Goal: Complete application form: Complete application form

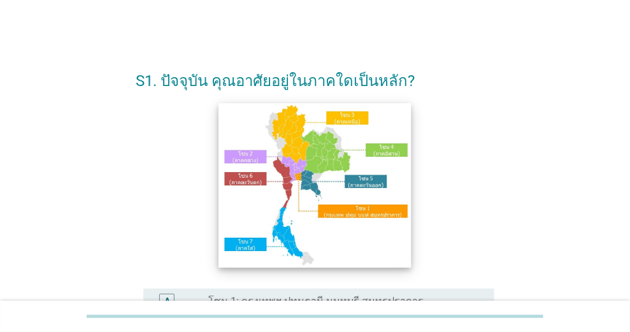
click at [301, 165] on img at bounding box center [315, 185] width 193 height 164
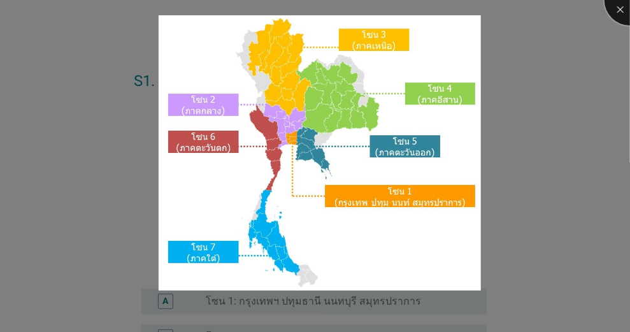
click at [620, 9] on div at bounding box center [630, 0] width 51 height 51
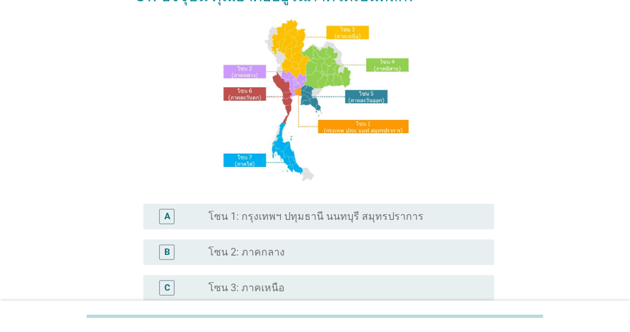
scroll to position [170, 0]
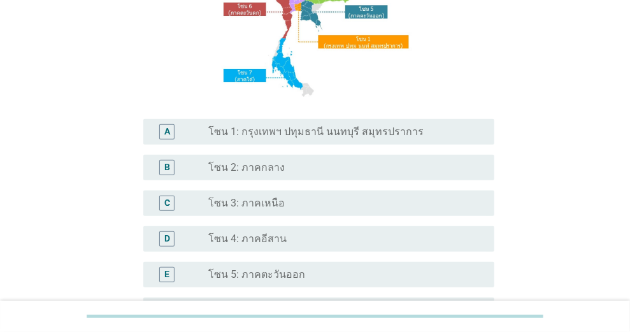
click at [268, 201] on label "โซน 3: ภาคเหนือ" at bounding box center [246, 203] width 76 height 13
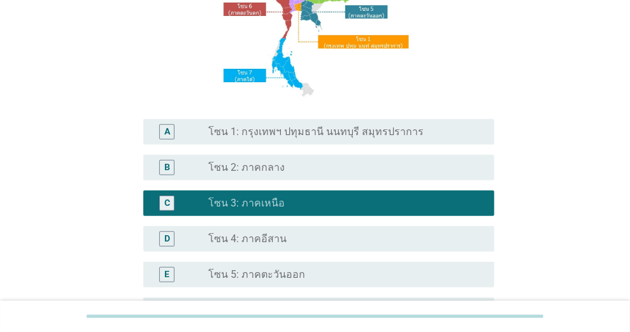
scroll to position [360, 0]
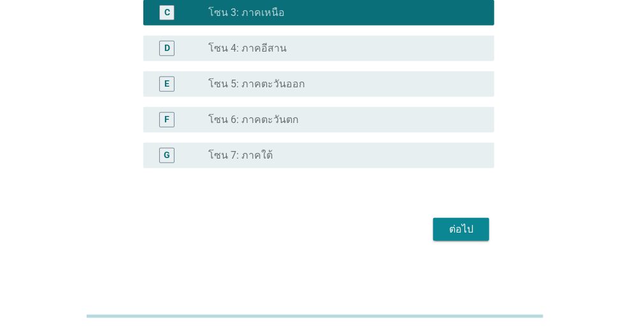
click at [467, 234] on div "ต่อไป" at bounding box center [462, 229] width 36 height 15
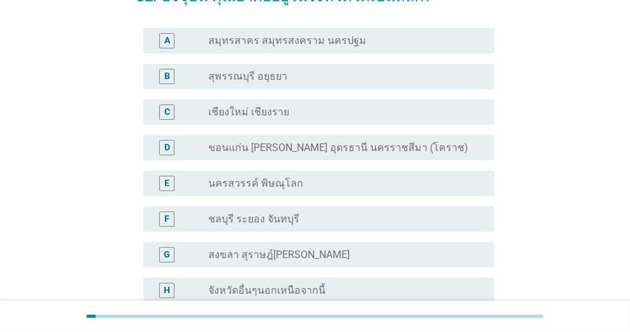
scroll to position [42, 0]
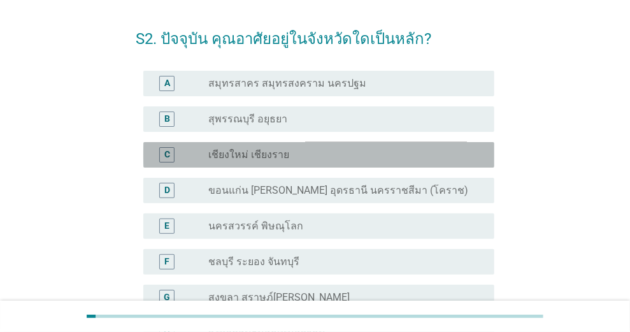
click at [267, 154] on label "เชียงใหม่ เชียงราย" at bounding box center [248, 155] width 81 height 13
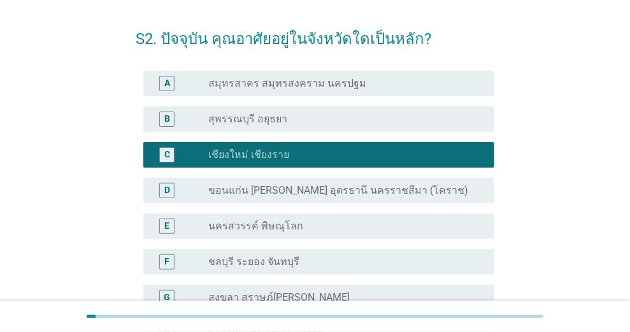
scroll to position [219, 0]
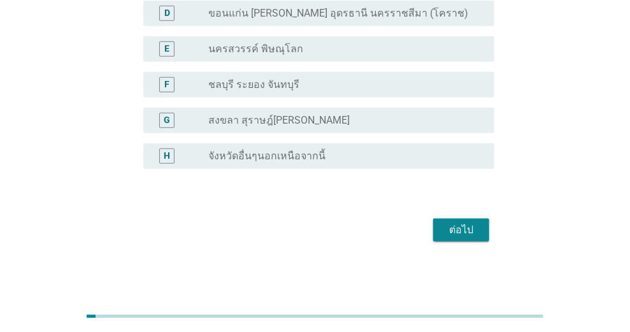
click at [459, 225] on div "ต่อไป" at bounding box center [462, 229] width 36 height 15
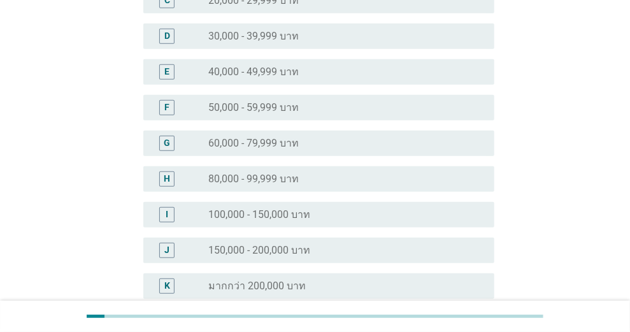
scroll to position [0, 0]
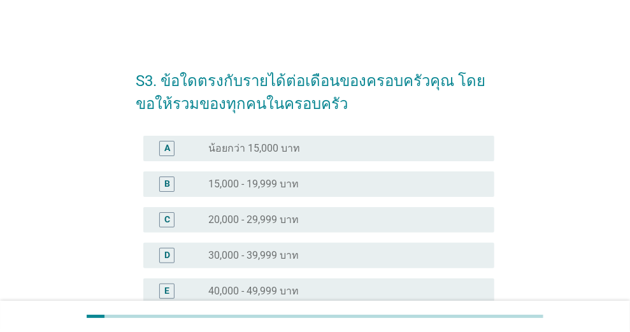
click at [288, 285] on label "40,000 - 49,999 บาท" at bounding box center [253, 291] width 91 height 13
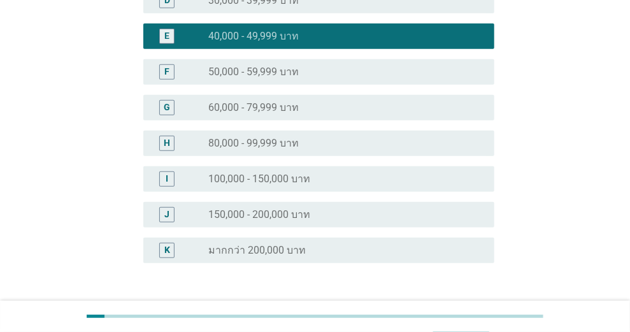
scroll to position [349, 0]
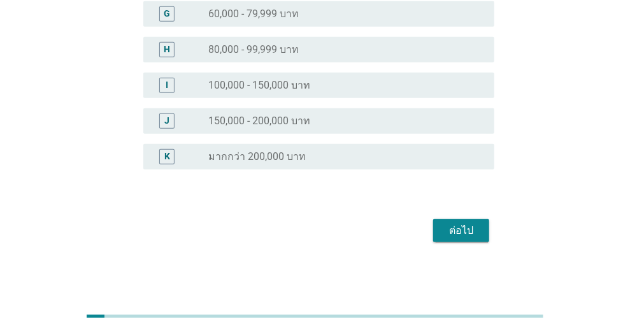
click at [457, 228] on div "ต่อไป" at bounding box center [462, 230] width 36 height 15
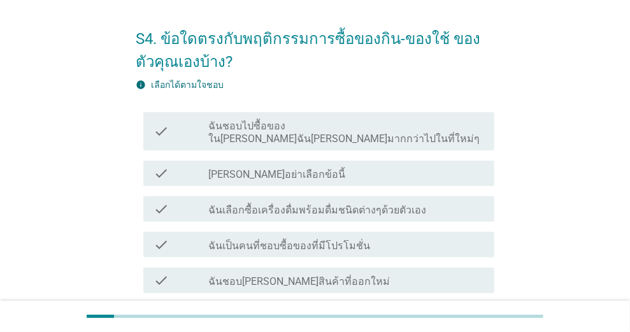
scroll to position [85, 0]
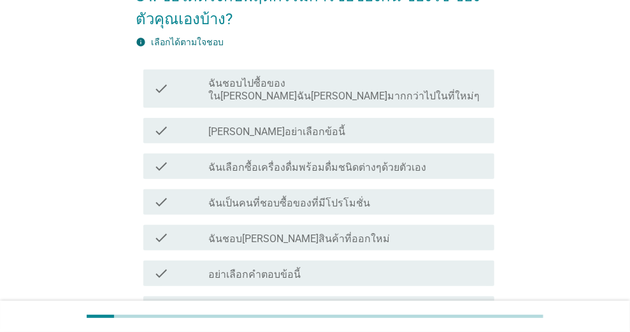
click at [268, 161] on label "ฉันเลือกซื้อเครื่องดื่มพร้อมดื่มชนิดต่างๆด้วยตัวเอง" at bounding box center [317, 167] width 218 height 13
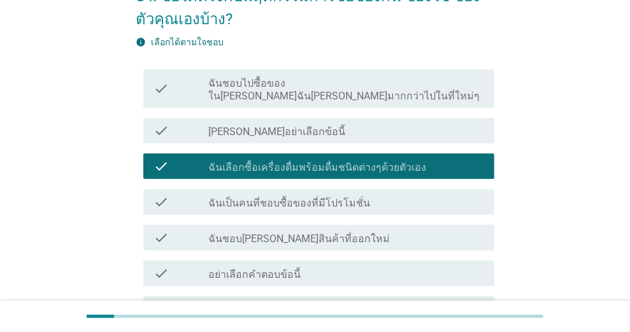
scroll to position [127, 0]
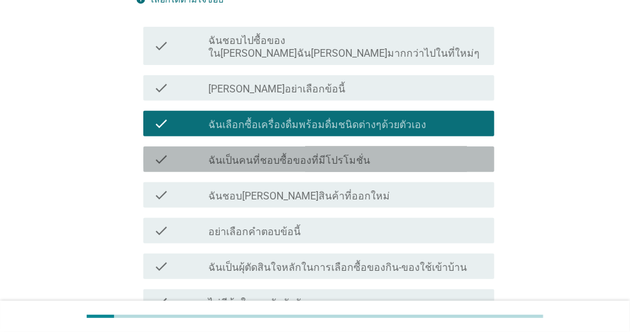
click at [307, 154] on label "ฉันเป็นคนที่ชอบซื้อของที่มีโปรโมชั่น" at bounding box center [289, 160] width 162 height 13
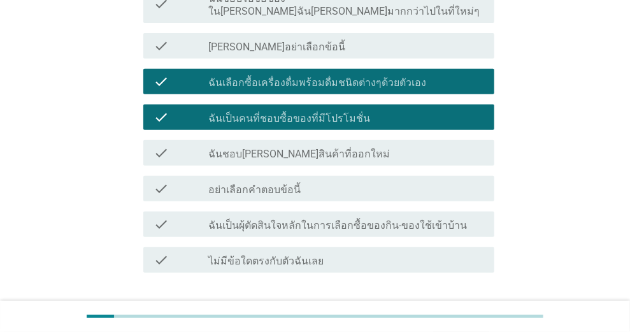
scroll to position [212, 0]
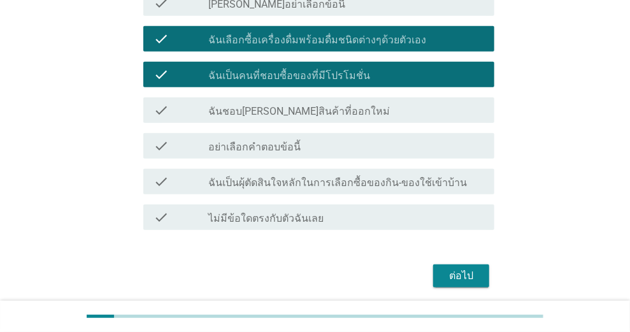
click at [298, 103] on div "check_box_outline_blank ฉันชอบ[PERSON_NAME]สินค้าที่ออกใหม่" at bounding box center [346, 110] width 276 height 15
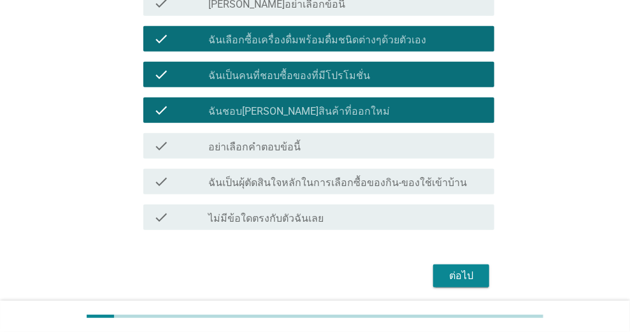
click at [351, 177] on label "ฉันเป็นผุ้ตัดสินใจหลักในการเลือกซื้อของกิน-ของใช้เข้าบ้าน" at bounding box center [337, 183] width 259 height 13
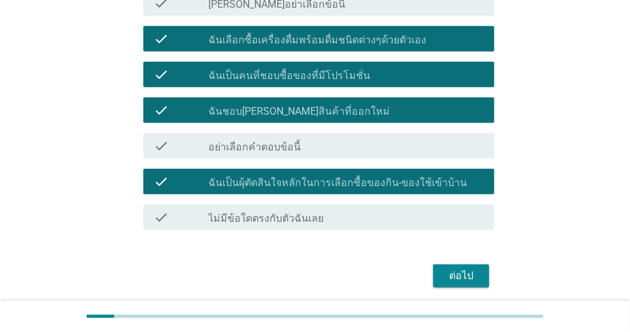
scroll to position [85, 0]
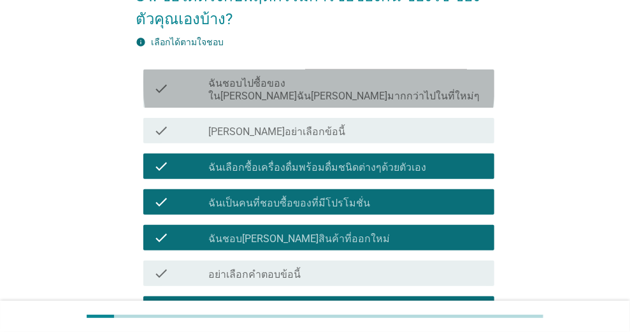
click at [310, 80] on label "ฉันชอบไปซื้อของใน[PERSON_NAME]ฉัน[PERSON_NAME]มากกว่าไปในที่ใหม่ๆ" at bounding box center [346, 89] width 276 height 25
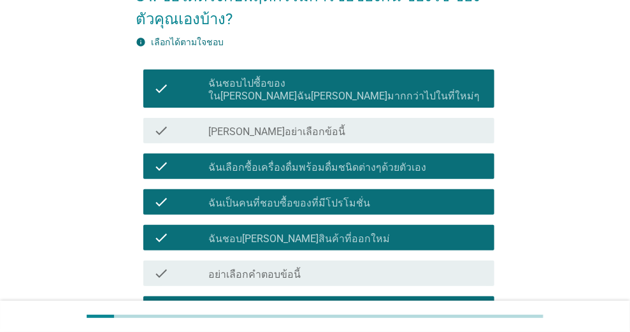
scroll to position [245, 0]
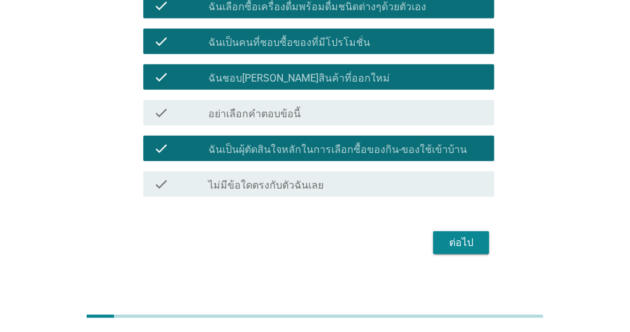
click at [454, 235] on div "ต่อไป" at bounding box center [462, 242] width 36 height 15
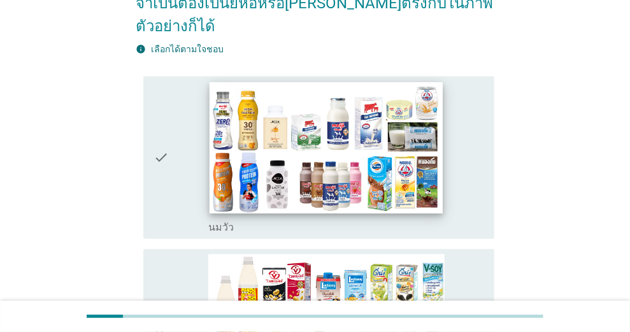
scroll to position [212, 0]
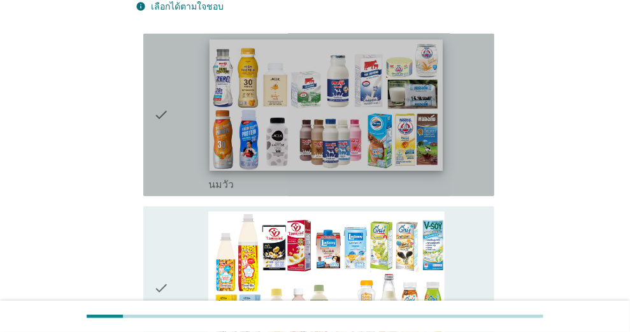
click at [351, 72] on img at bounding box center [327, 105] width 234 height 131
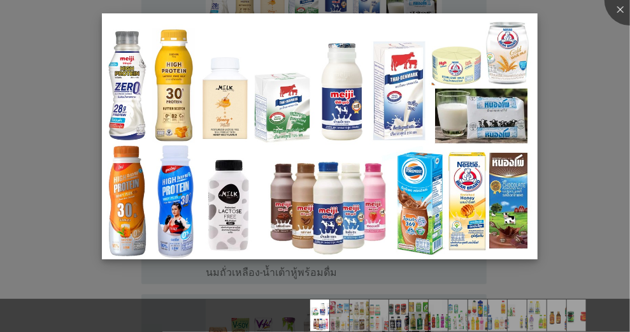
scroll to position [340, 0]
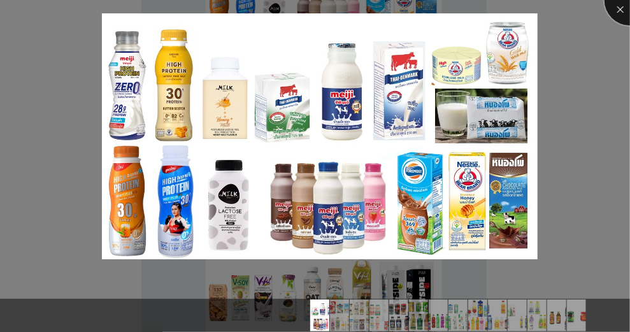
click at [619, 13] on div at bounding box center [630, 0] width 51 height 51
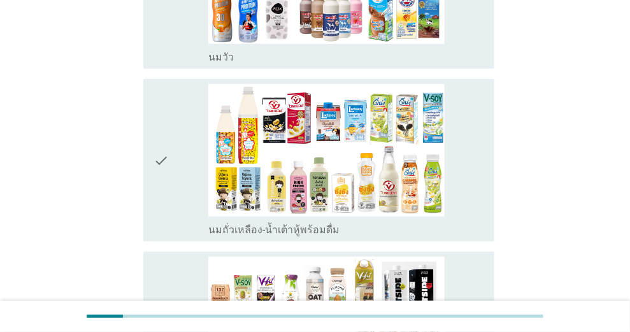
click at [163, 136] on icon "check" at bounding box center [161, 160] width 15 height 152
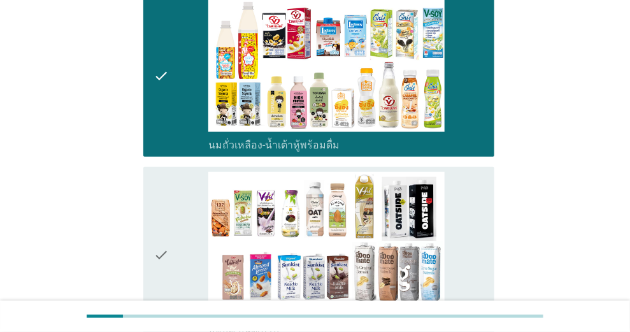
scroll to position [467, 0]
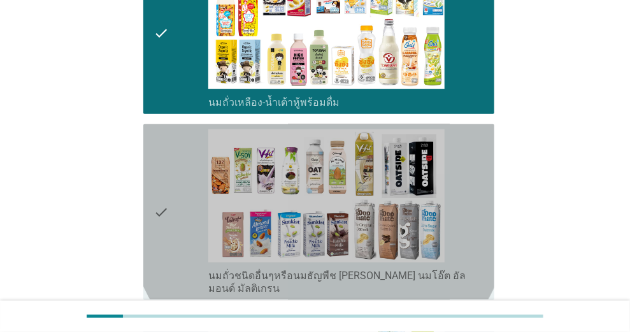
click at [161, 182] on icon "check" at bounding box center [161, 211] width 15 height 165
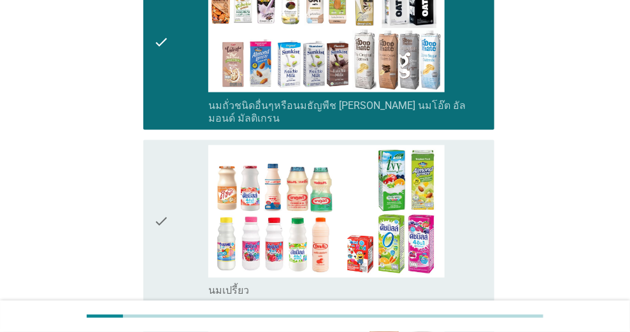
scroll to position [680, 0]
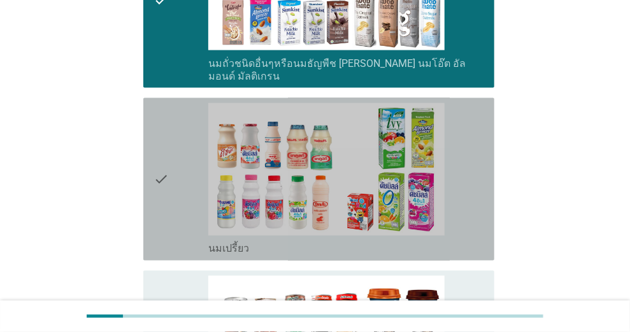
drag, startPoint x: 153, startPoint y: 141, endPoint x: 170, endPoint y: 153, distance: 21.0
click at [154, 141] on icon "check" at bounding box center [161, 179] width 15 height 152
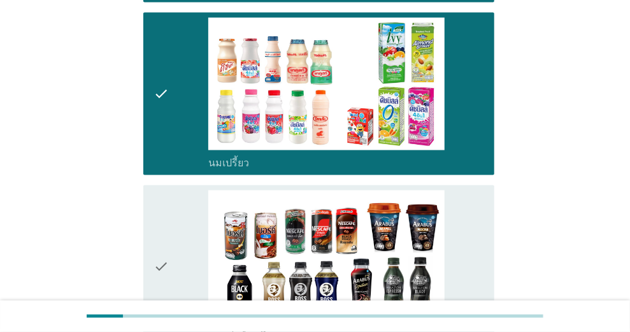
scroll to position [850, 0]
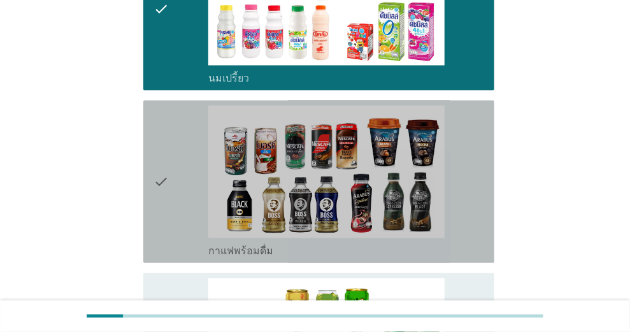
click at [159, 149] on icon "check" at bounding box center [161, 182] width 15 height 152
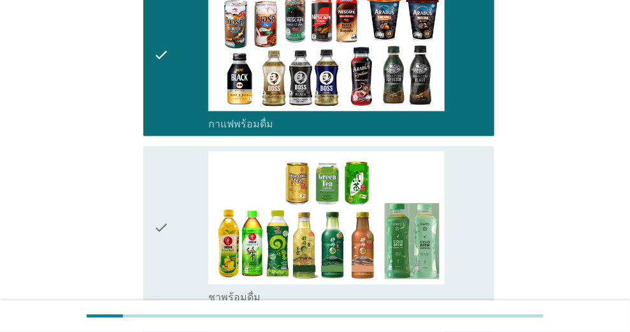
scroll to position [1020, 0]
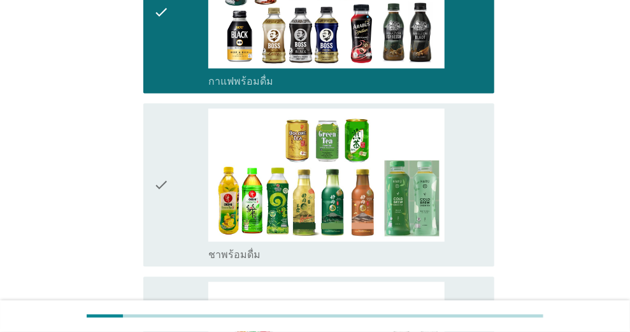
click at [158, 150] on icon "check" at bounding box center [161, 184] width 15 height 152
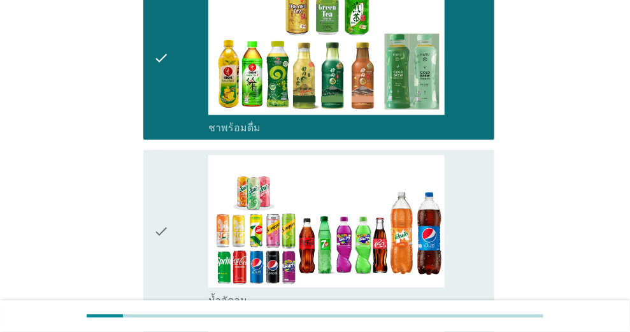
scroll to position [1189, 0]
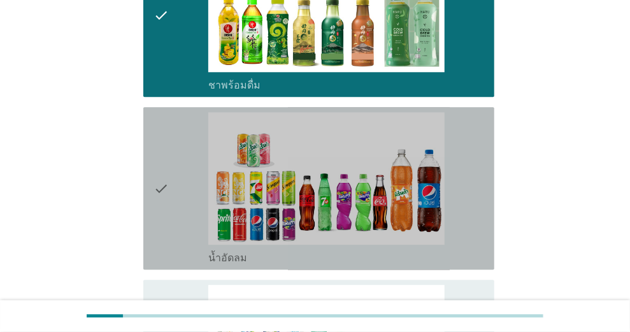
click at [162, 152] on icon "check" at bounding box center [161, 188] width 15 height 152
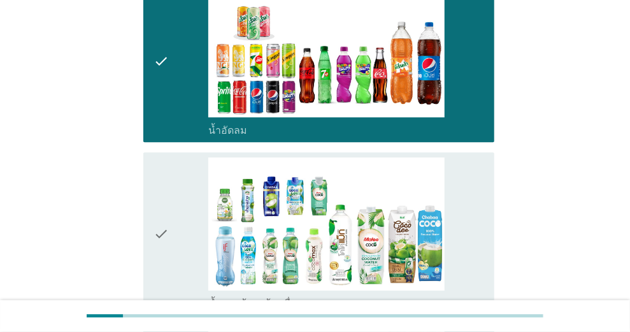
scroll to position [1402, 0]
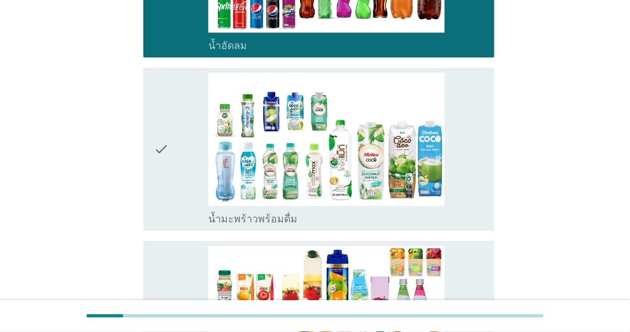
click at [163, 107] on icon "check" at bounding box center [161, 149] width 15 height 152
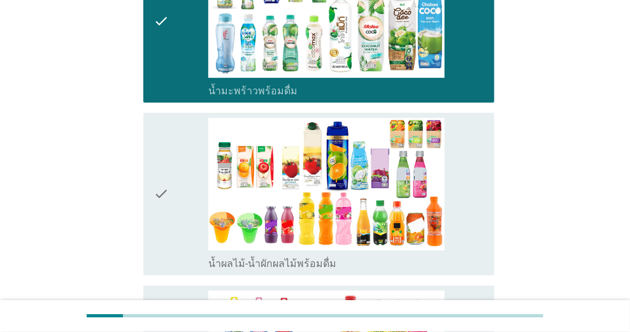
scroll to position [1572, 0]
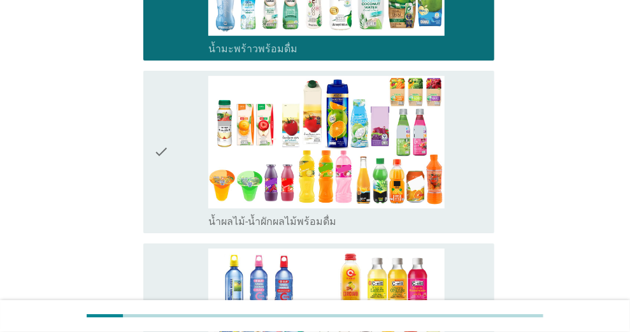
click at [161, 115] on icon "check" at bounding box center [161, 152] width 15 height 152
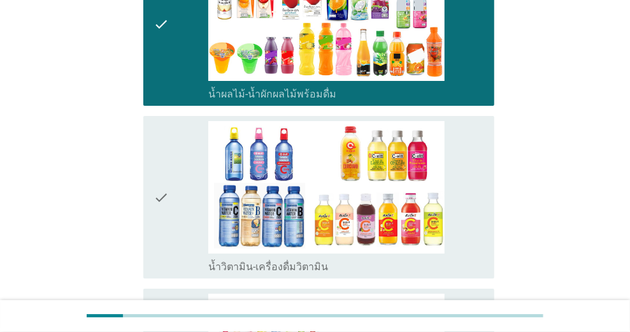
scroll to position [1742, 0]
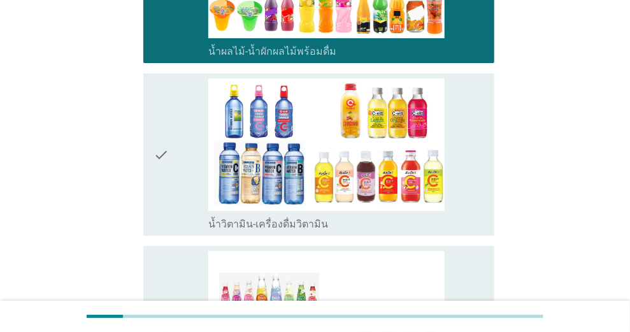
click at [161, 112] on icon "check" at bounding box center [161, 154] width 15 height 152
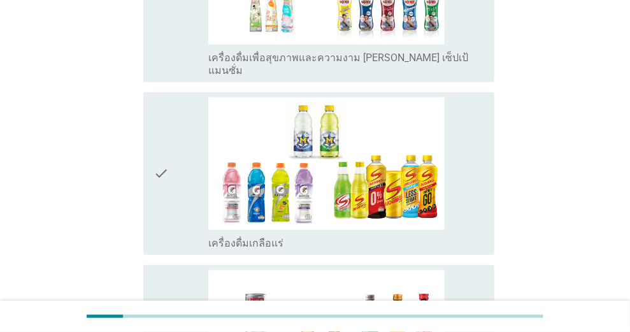
scroll to position [2125, 0]
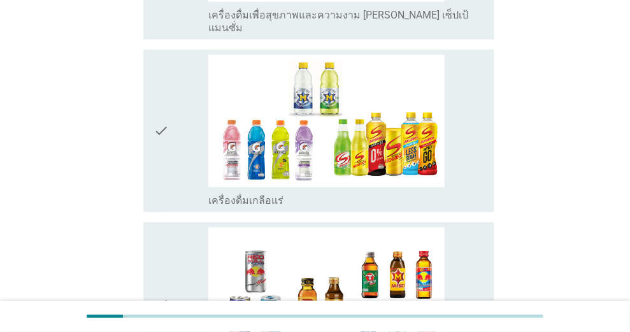
click at [159, 83] on icon "check" at bounding box center [161, 131] width 15 height 152
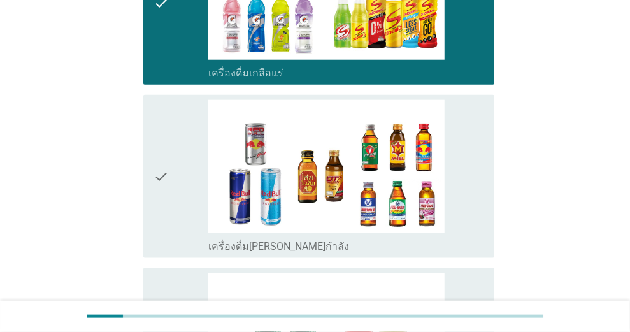
scroll to position [2295, 0]
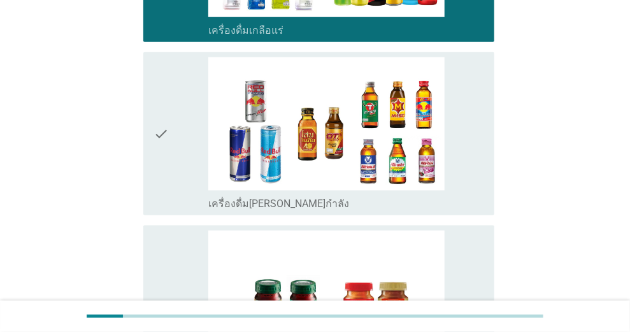
click at [159, 89] on icon "check" at bounding box center [161, 133] width 15 height 152
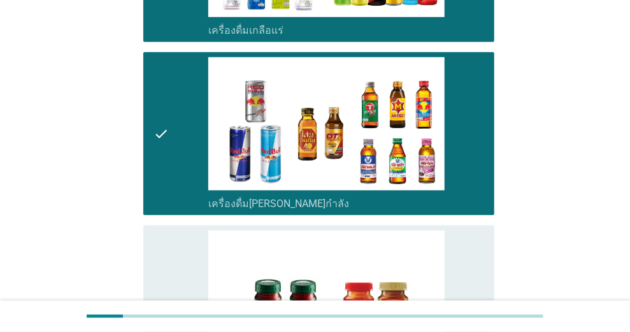
scroll to position [2464, 0]
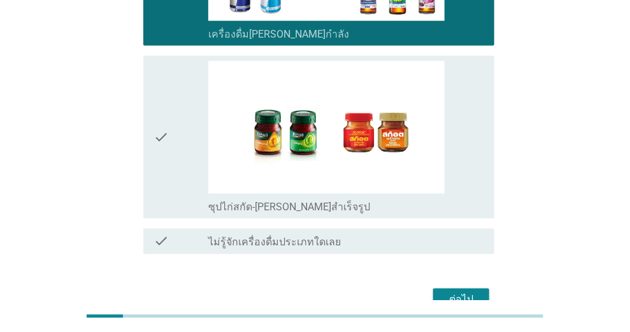
click at [168, 90] on icon "check" at bounding box center [161, 137] width 15 height 152
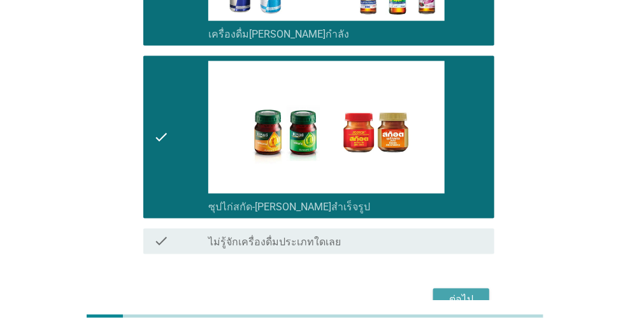
click at [453, 293] on div "ต่อไป" at bounding box center [462, 300] width 36 height 15
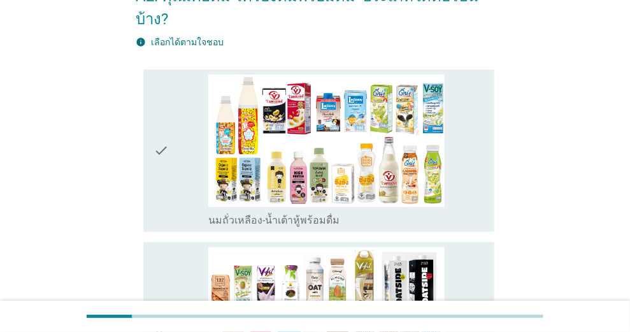
scroll to position [127, 0]
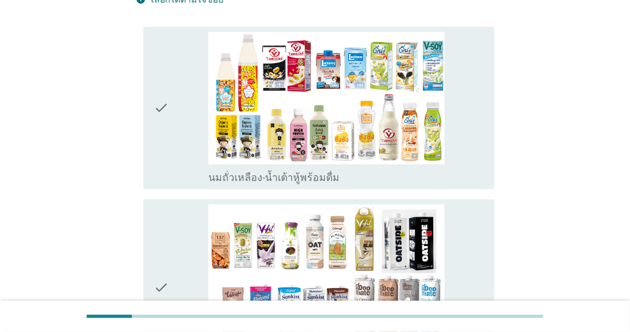
click at [154, 84] on icon "check" at bounding box center [161, 108] width 15 height 152
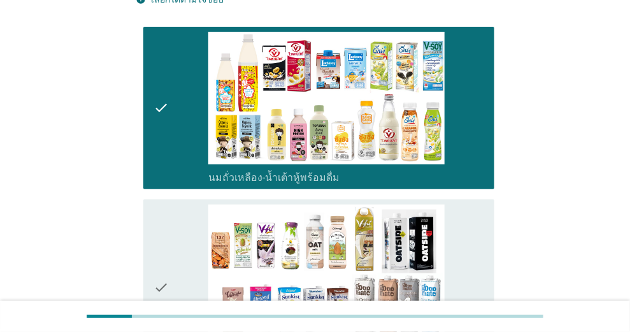
click at [159, 247] on icon "check" at bounding box center [161, 287] width 15 height 165
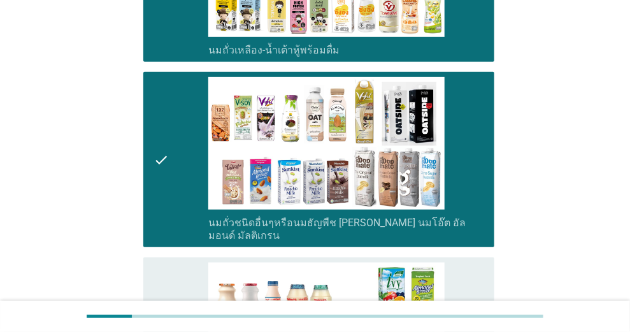
scroll to position [340, 0]
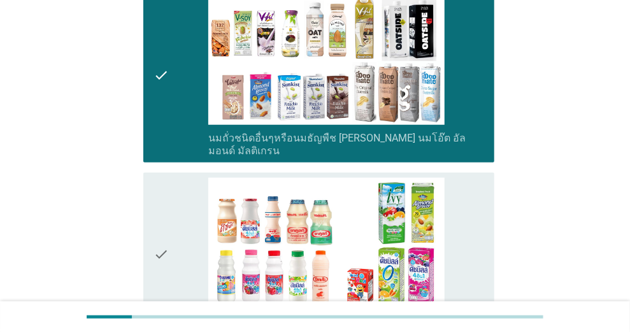
click at [156, 207] on icon "check" at bounding box center [161, 254] width 15 height 152
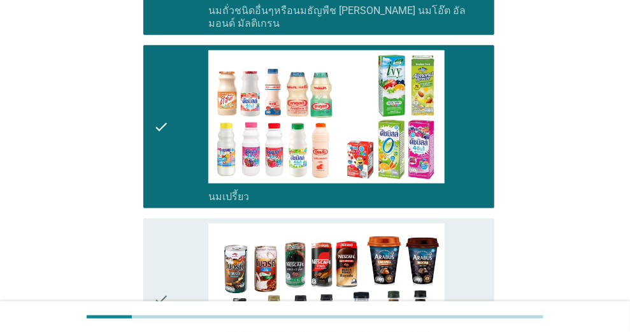
scroll to position [552, 0]
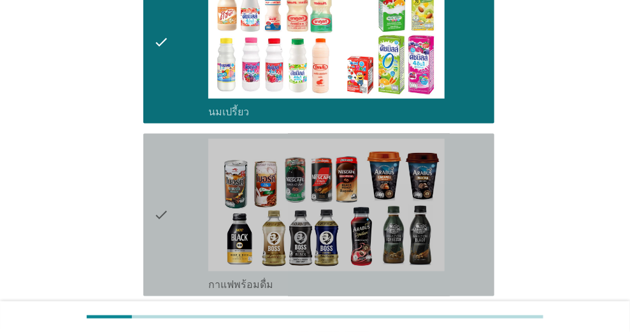
click at [166, 193] on icon "check" at bounding box center [161, 215] width 15 height 152
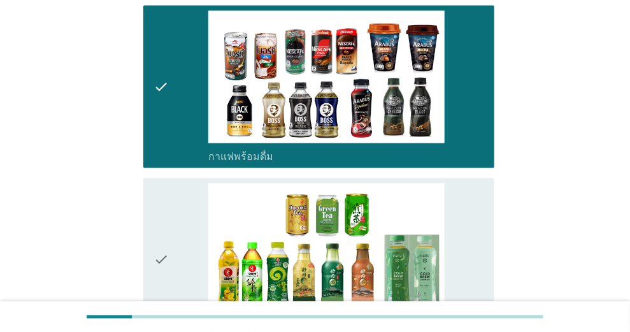
scroll to position [765, 0]
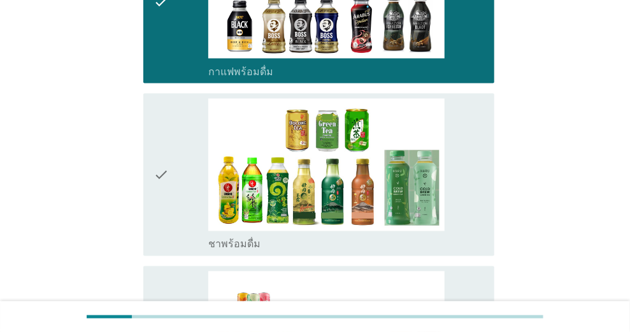
click at [156, 138] on icon "check" at bounding box center [161, 175] width 15 height 152
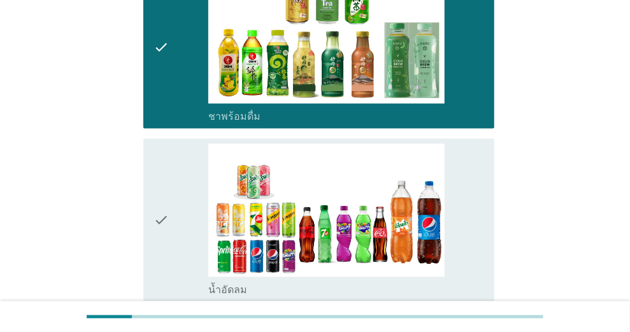
scroll to position [935, 0]
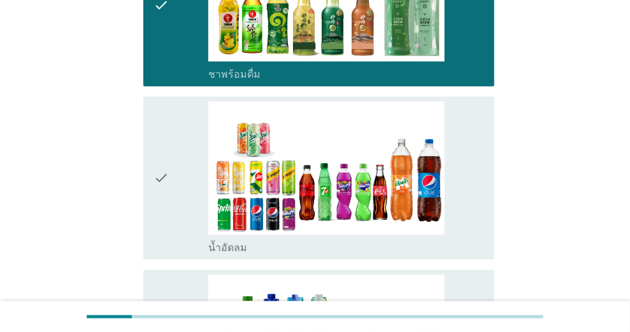
click at [163, 149] on icon "check" at bounding box center [161, 177] width 15 height 152
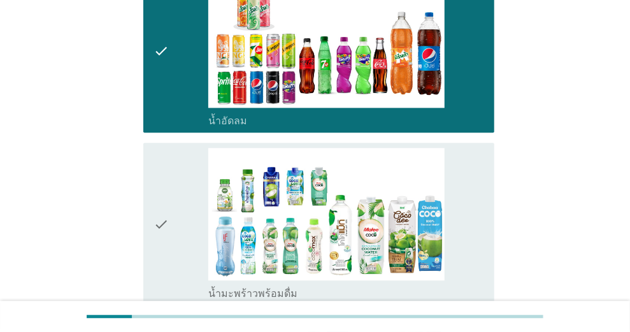
scroll to position [1105, 0]
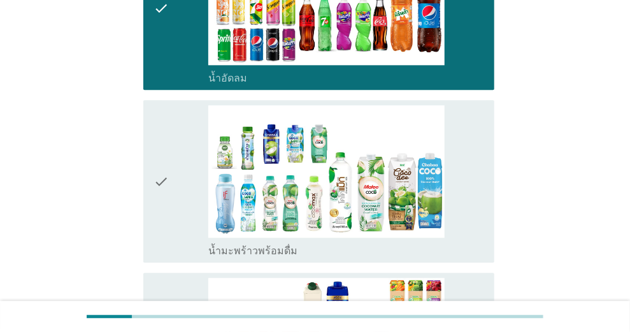
click at [159, 154] on icon "check" at bounding box center [161, 181] width 15 height 152
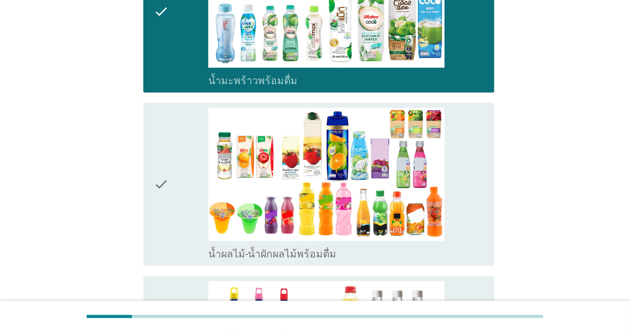
scroll to position [1317, 0]
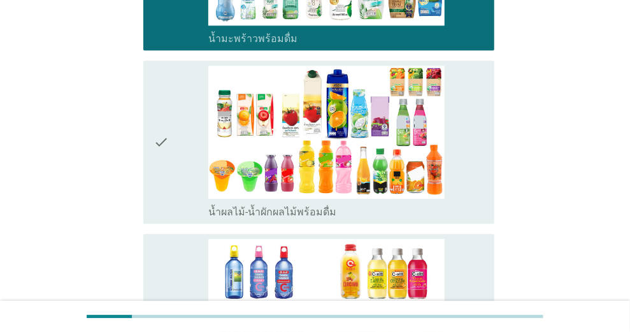
click at [164, 112] on icon "check" at bounding box center [161, 142] width 15 height 152
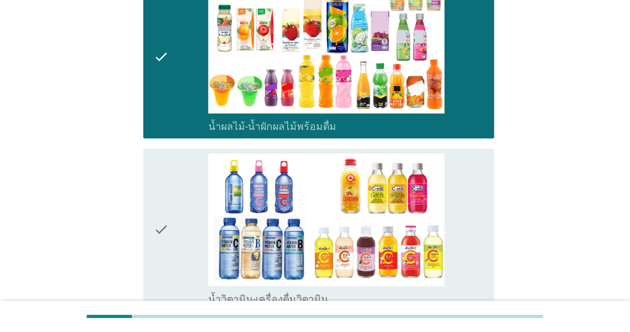
scroll to position [1487, 0]
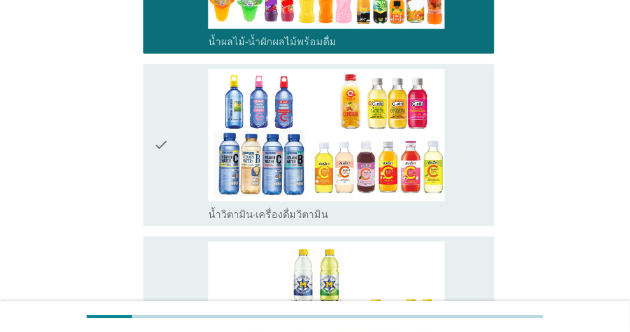
click at [171, 113] on div "check" at bounding box center [181, 145] width 55 height 152
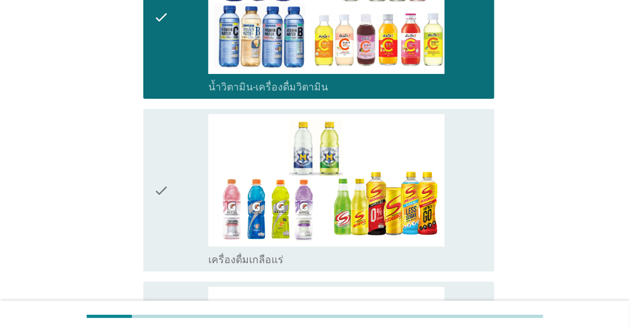
scroll to position [1700, 0]
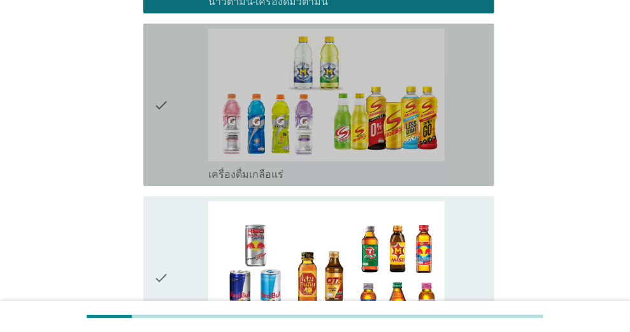
click at [173, 88] on div "check" at bounding box center [181, 105] width 55 height 152
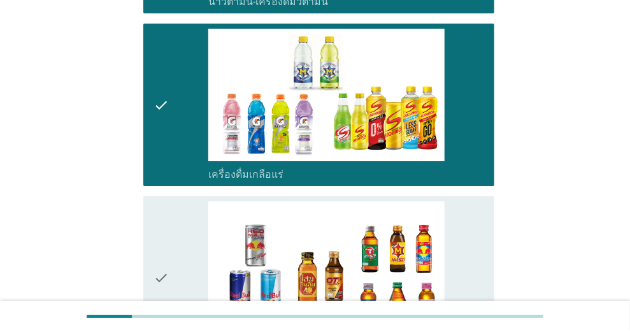
drag, startPoint x: 171, startPoint y: 236, endPoint x: 183, endPoint y: 231, distance: 13.1
click at [171, 235] on div "check" at bounding box center [181, 277] width 55 height 152
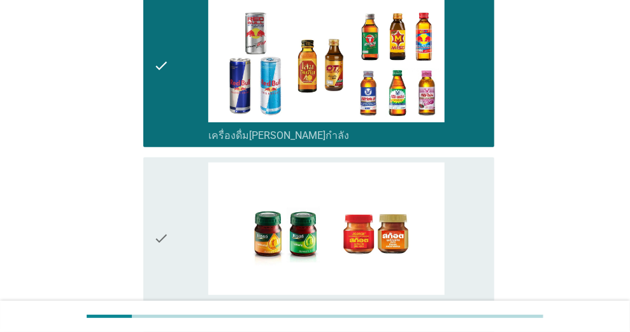
scroll to position [1955, 0]
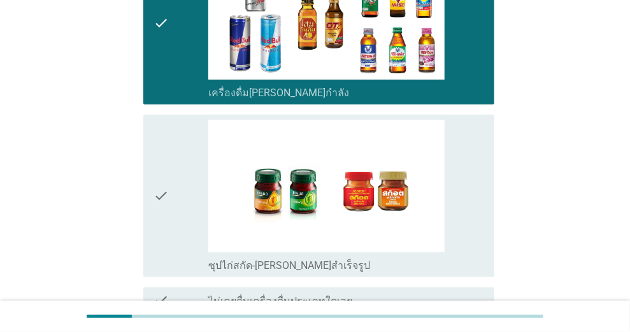
click at [178, 162] on div "check" at bounding box center [181, 196] width 55 height 152
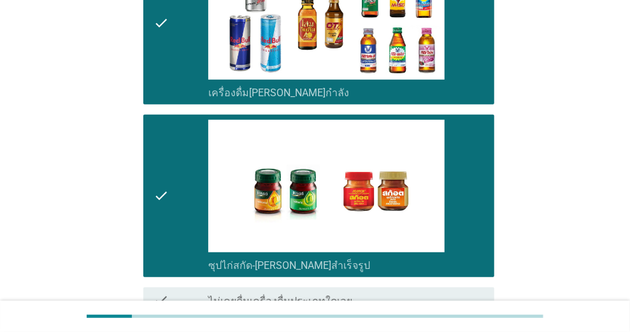
scroll to position [2047, 0]
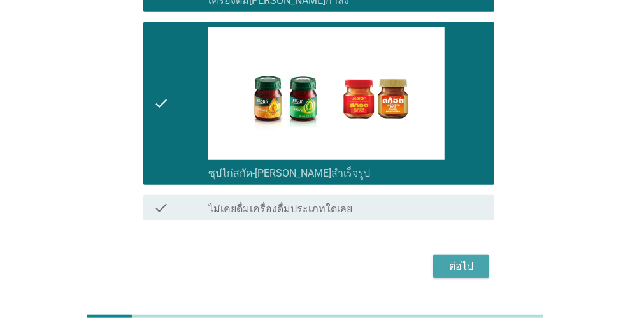
click at [442, 255] on button "ต่อไป" at bounding box center [461, 266] width 56 height 23
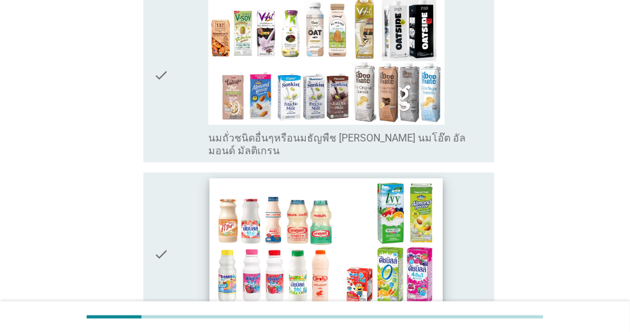
scroll to position [382, 0]
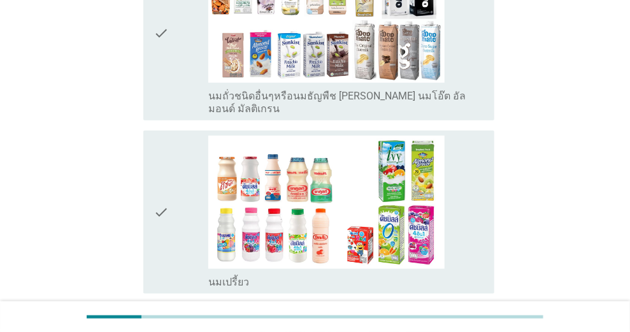
click at [166, 197] on icon "check" at bounding box center [161, 212] width 15 height 152
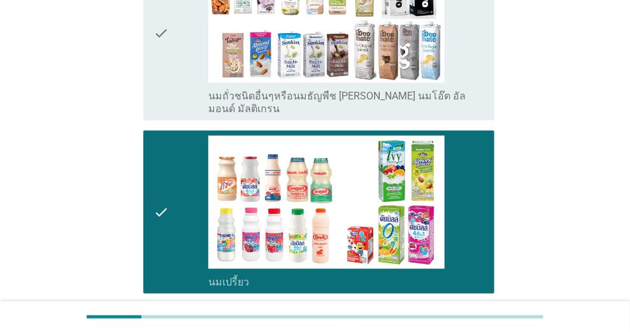
scroll to position [595, 0]
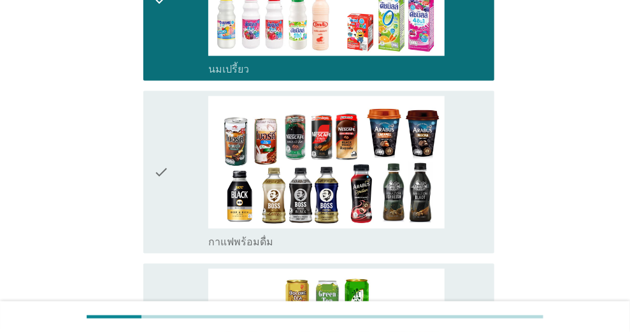
click at [164, 164] on icon "check" at bounding box center [161, 172] width 15 height 152
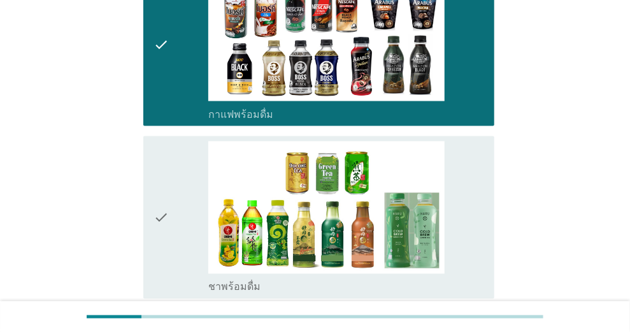
scroll to position [807, 0]
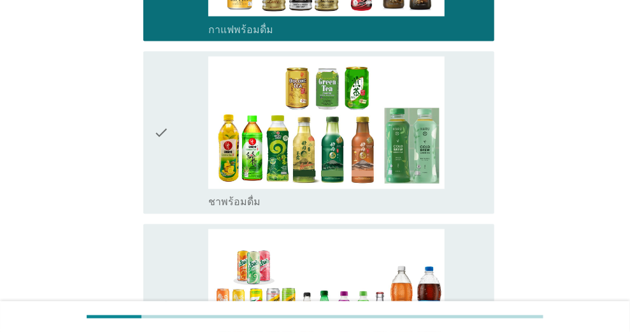
click at [160, 126] on icon "check" at bounding box center [161, 133] width 15 height 152
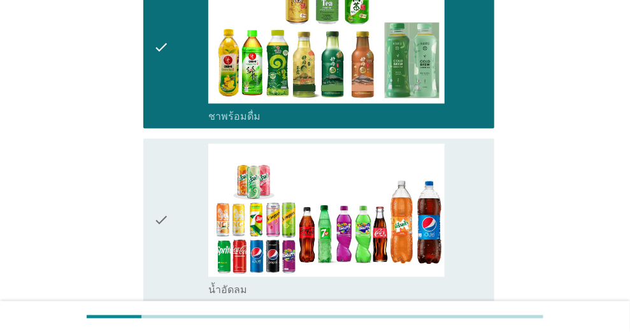
scroll to position [1020, 0]
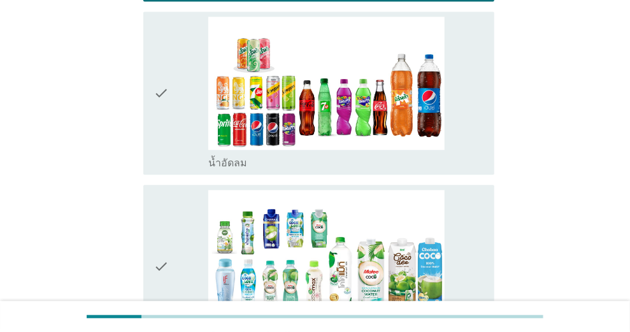
click at [161, 97] on icon "check" at bounding box center [161, 93] width 15 height 152
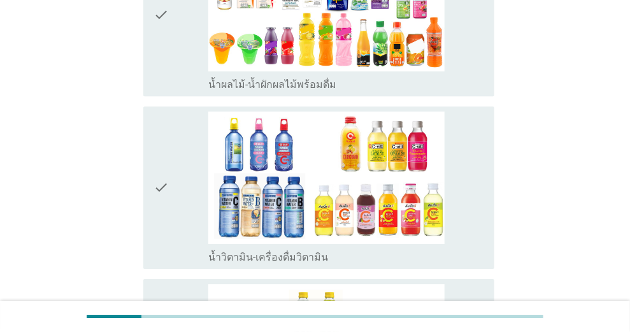
scroll to position [1530, 0]
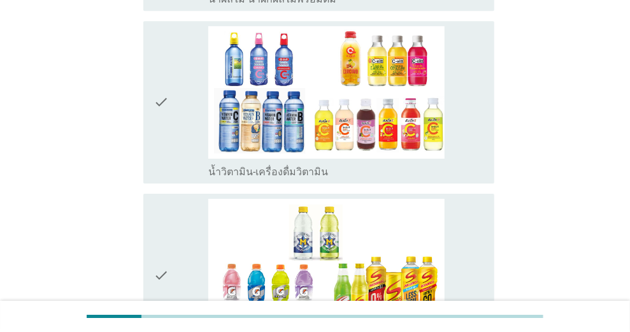
click at [168, 104] on icon "check" at bounding box center [161, 102] width 15 height 152
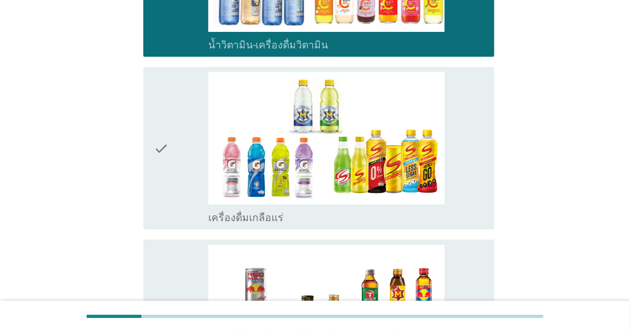
scroll to position [1699, 0]
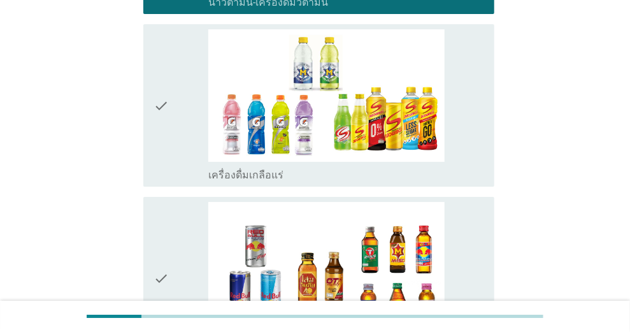
click at [170, 113] on div "check" at bounding box center [181, 105] width 55 height 152
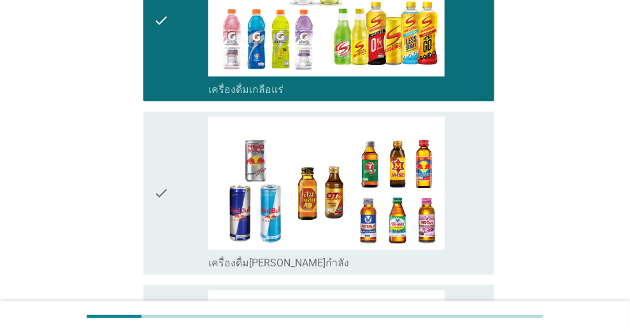
scroll to position [1870, 0]
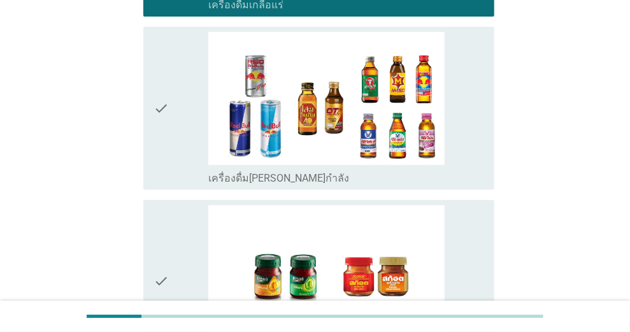
click at [174, 122] on div "check" at bounding box center [181, 108] width 55 height 152
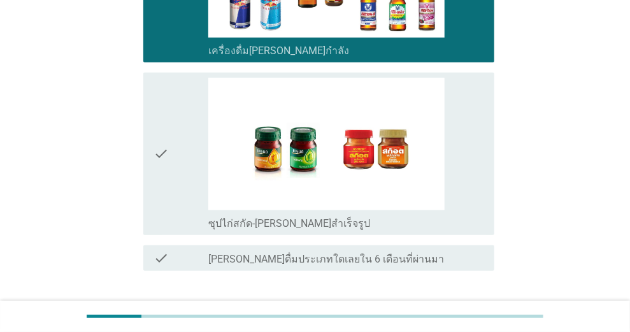
scroll to position [2040, 0]
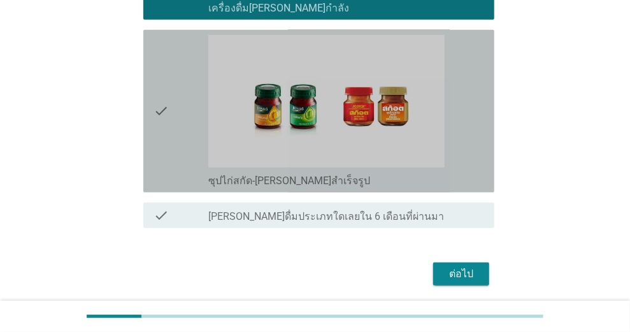
click at [177, 126] on div "check" at bounding box center [181, 111] width 55 height 152
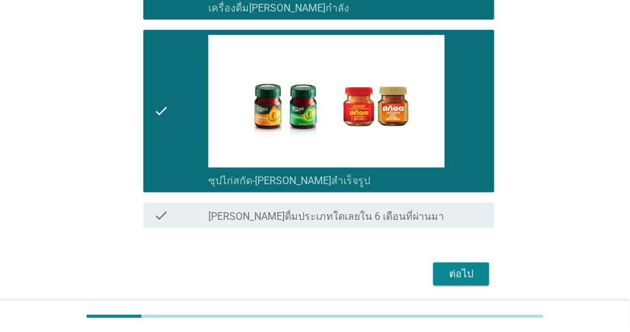
click at [455, 266] on div "ต่อไป" at bounding box center [462, 273] width 36 height 15
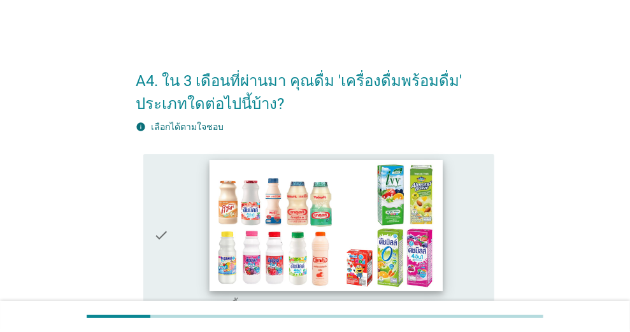
scroll to position [127, 0]
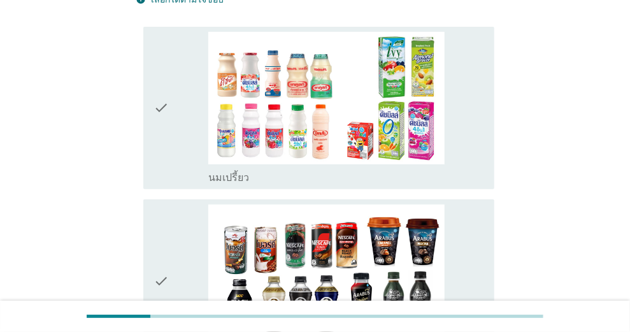
click at [162, 103] on icon "check" at bounding box center [161, 108] width 15 height 152
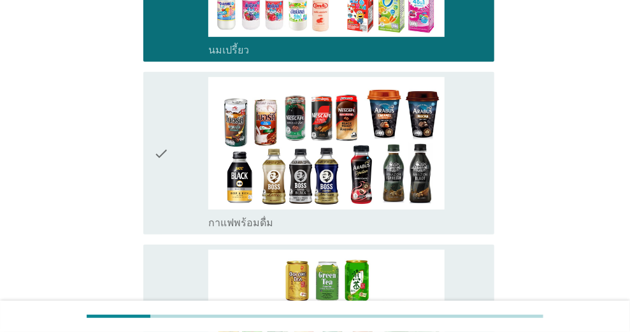
scroll to position [297, 0]
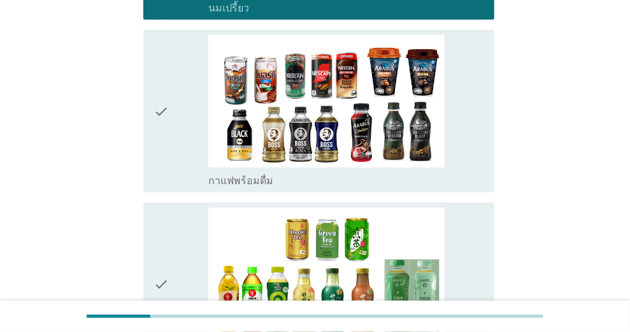
drag, startPoint x: 151, startPoint y: 113, endPoint x: 166, endPoint y: 118, distance: 15.5
click at [153, 113] on div "check check_box กาแฟพร้อมดื่ม" at bounding box center [318, 111] width 351 height 163
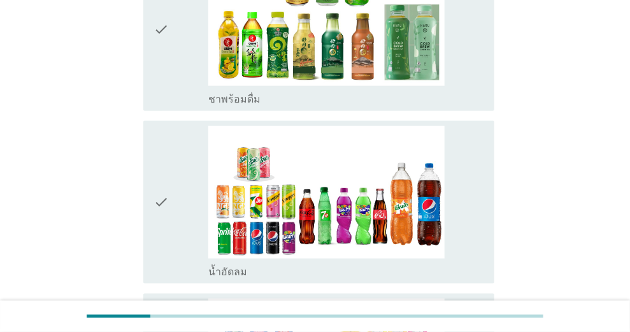
scroll to position [637, 0]
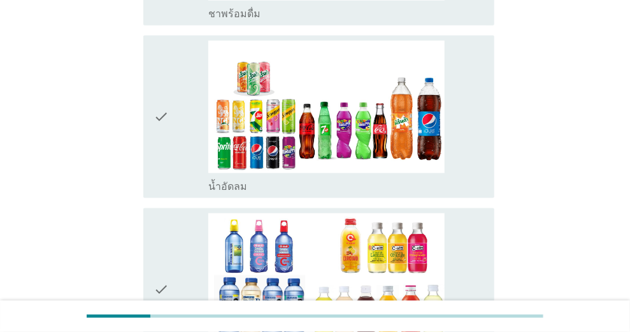
click at [166, 155] on icon "check" at bounding box center [161, 117] width 15 height 152
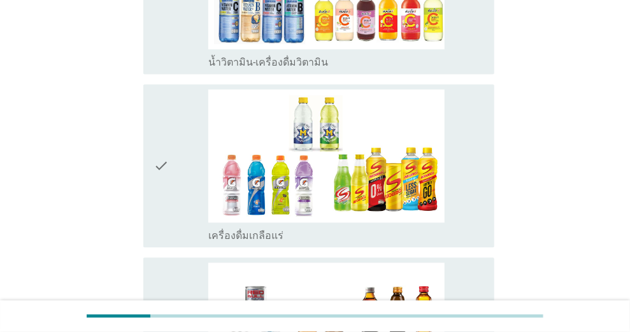
scroll to position [977, 0]
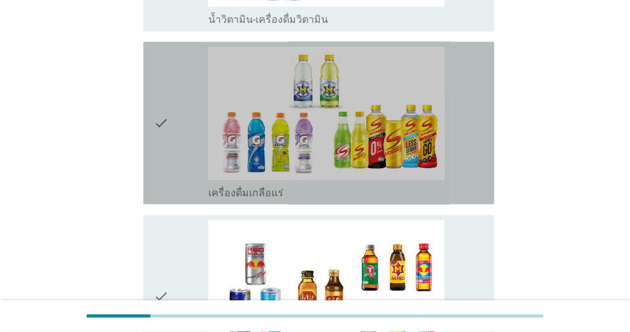
click at [164, 122] on icon "check" at bounding box center [161, 123] width 15 height 152
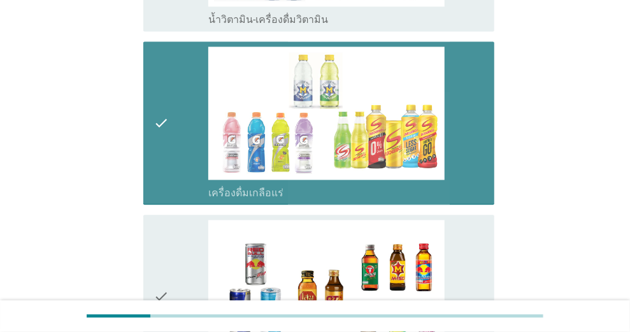
click at [159, 129] on icon "check" at bounding box center [161, 123] width 15 height 152
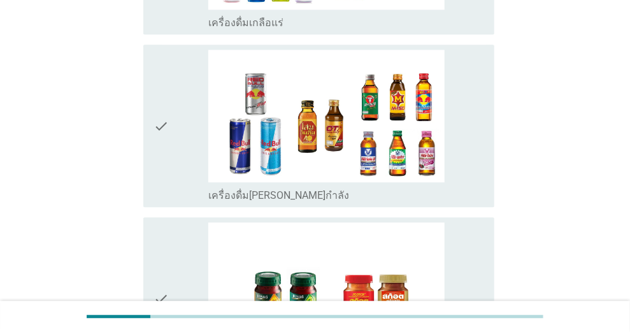
scroll to position [1189, 0]
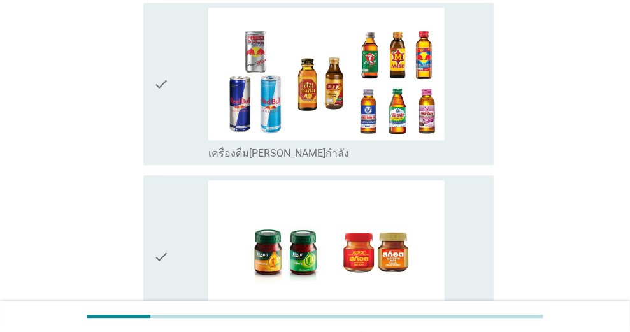
click at [178, 103] on div "check" at bounding box center [181, 84] width 55 height 152
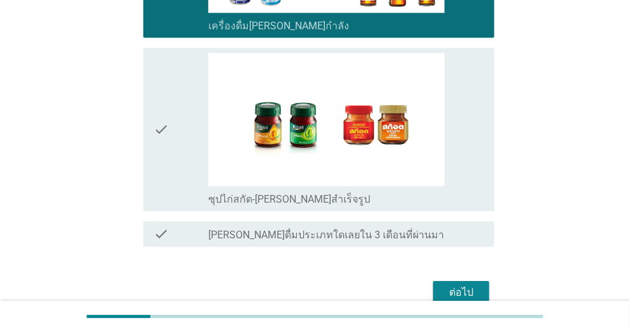
scroll to position [1360, 0]
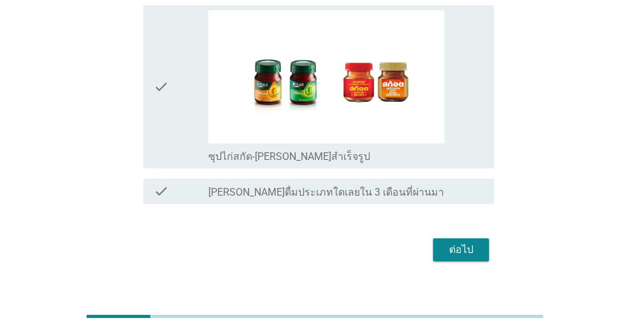
click at [182, 104] on div "check" at bounding box center [181, 86] width 55 height 152
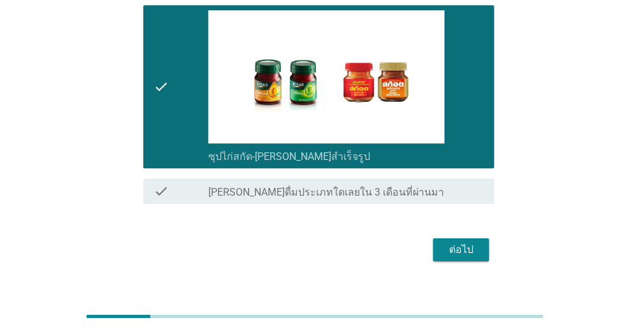
click at [460, 250] on div "ต่อไป" at bounding box center [462, 249] width 36 height 15
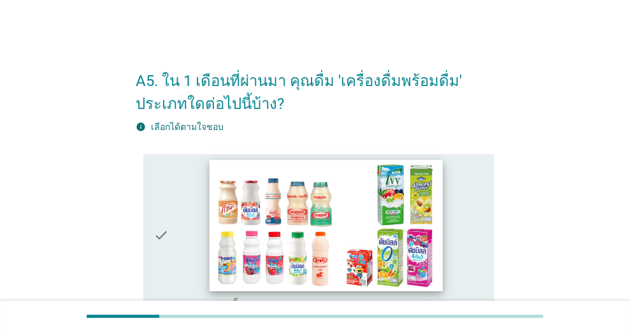
scroll to position [85, 0]
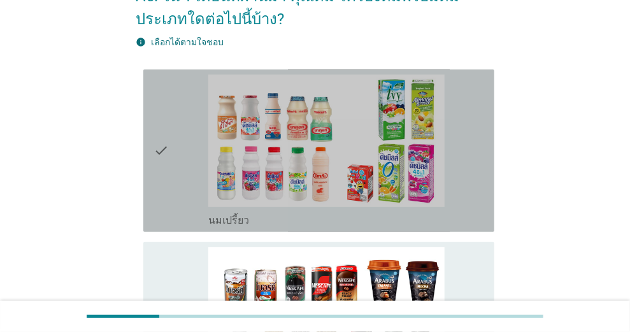
click at [170, 145] on div "check" at bounding box center [181, 151] width 55 height 152
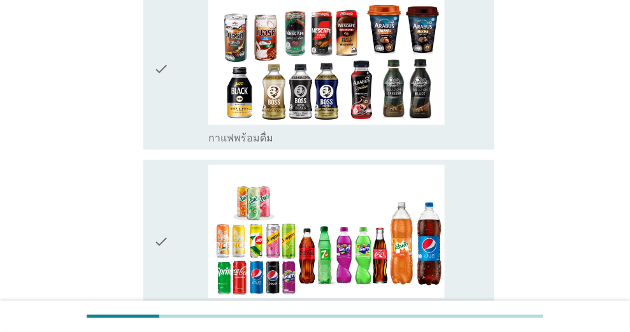
scroll to position [382, 0]
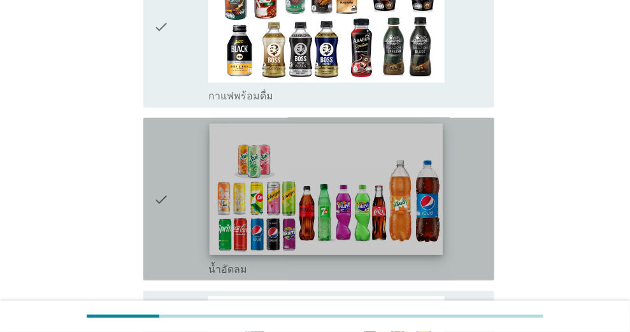
drag, startPoint x: 159, startPoint y: 184, endPoint x: 208, endPoint y: 184, distance: 49.1
click at [159, 184] on icon "check" at bounding box center [161, 199] width 15 height 152
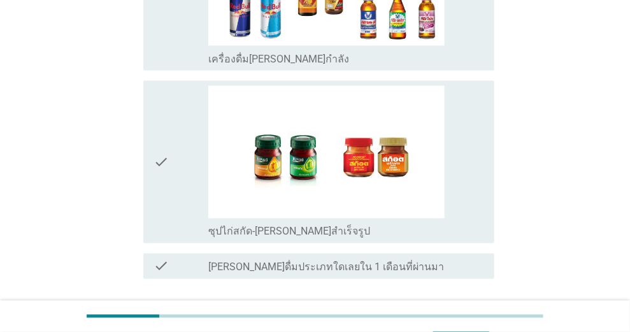
scroll to position [807, 0]
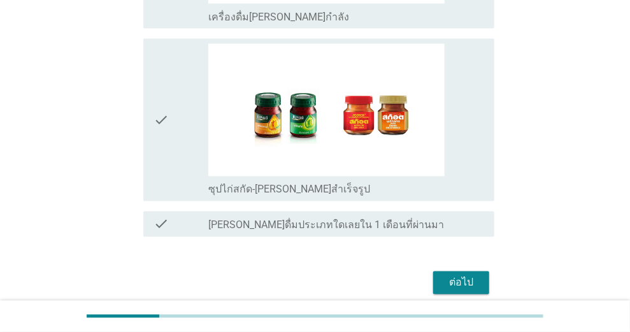
click at [177, 131] on div "check" at bounding box center [181, 120] width 55 height 152
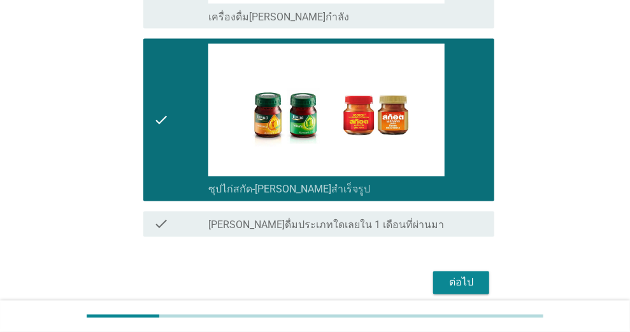
click at [465, 284] on div "ต่อไป" at bounding box center [462, 282] width 36 height 15
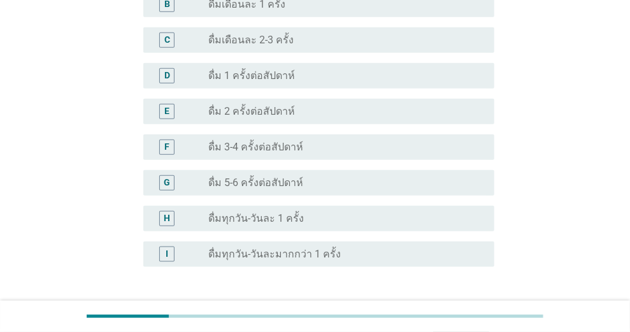
scroll to position [467, 0]
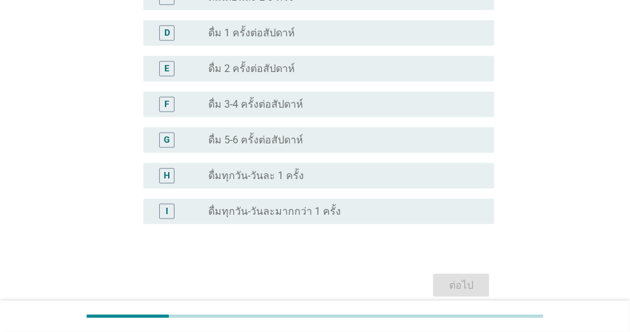
drag, startPoint x: 251, startPoint y: 99, endPoint x: 293, endPoint y: 120, distance: 46.8
click at [251, 99] on label "ดื่ม 3-4 ครั้งต่อสัปดาห์" at bounding box center [255, 104] width 95 height 13
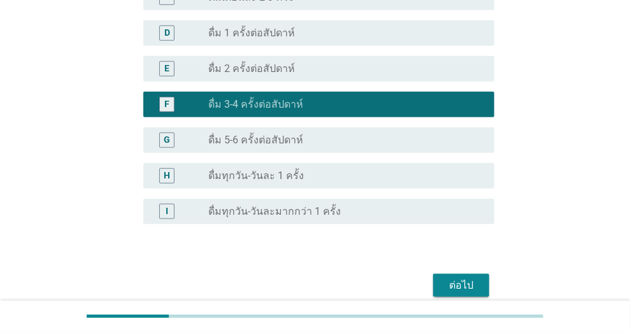
click at [459, 274] on button "ต่อไป" at bounding box center [461, 285] width 56 height 23
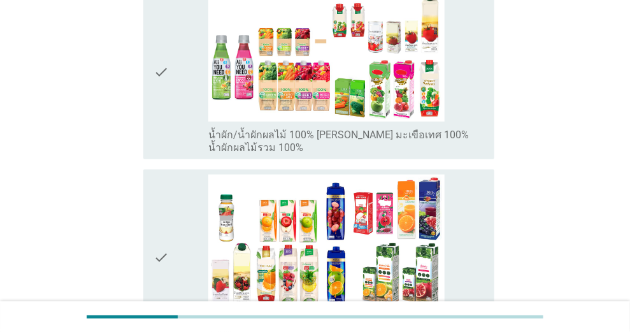
scroll to position [340, 0]
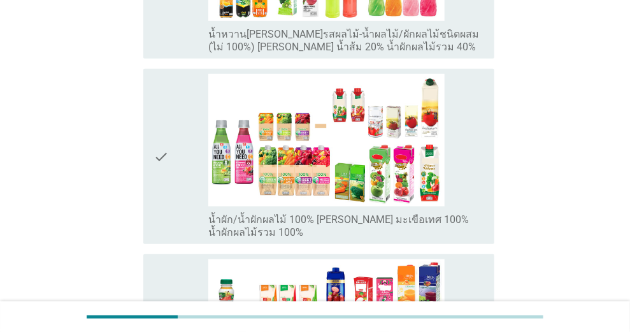
click at [166, 138] on icon "check" at bounding box center [161, 156] width 15 height 165
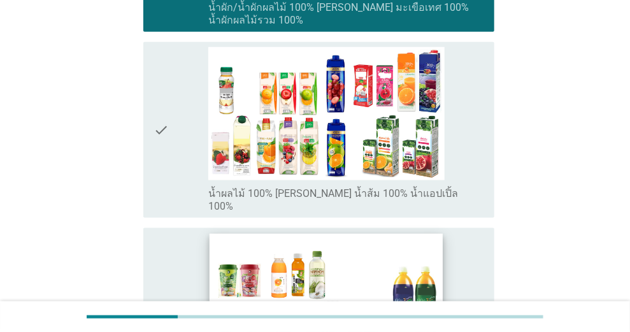
scroll to position [794, 0]
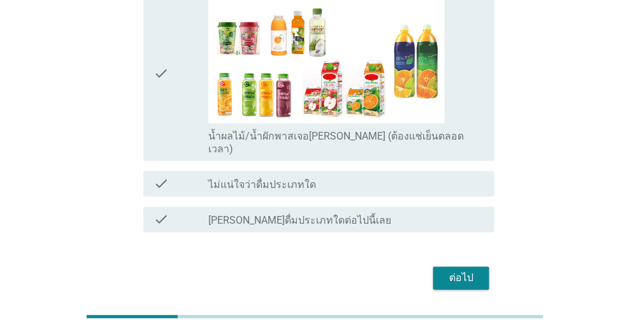
click at [457, 271] on div "ต่อไป" at bounding box center [462, 278] width 36 height 15
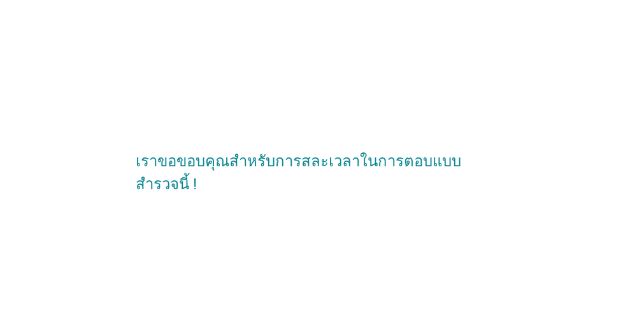
scroll to position [0, 0]
